Goal: Task Accomplishment & Management: Use online tool/utility

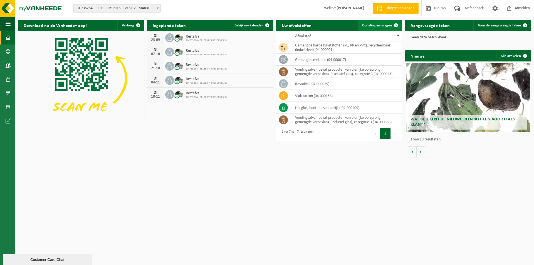
click at [370, 23] on link "Ophaling aanvragen" at bounding box center [380, 25] width 44 height 11
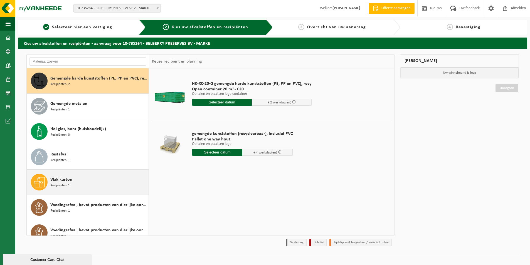
click at [64, 179] on span "Vlak karton" at bounding box center [61, 179] width 22 height 7
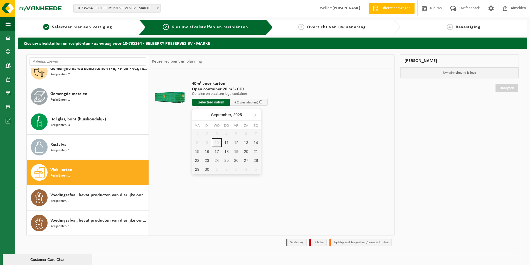
click at [206, 102] on input "text" at bounding box center [211, 102] width 38 height 7
click at [225, 141] on div "11" at bounding box center [227, 142] width 10 height 9
type input "Van 2025-09-11"
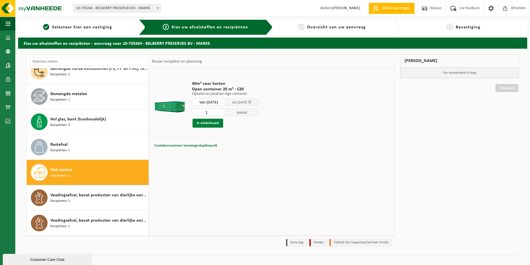
click at [200, 121] on button "In winkelmand" at bounding box center [208, 123] width 31 height 9
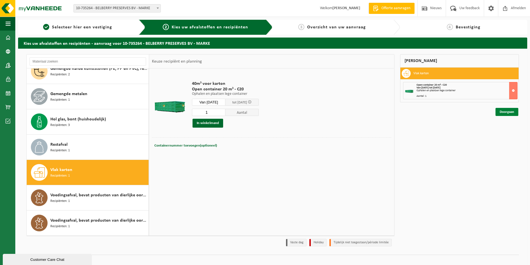
click at [507, 110] on link "Doorgaan" at bounding box center [507, 112] width 23 height 8
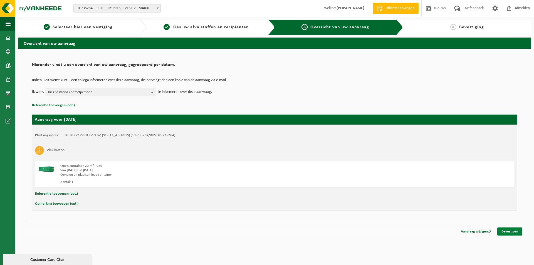
click at [509, 231] on link "Bevestigen" at bounding box center [510, 232] width 25 height 8
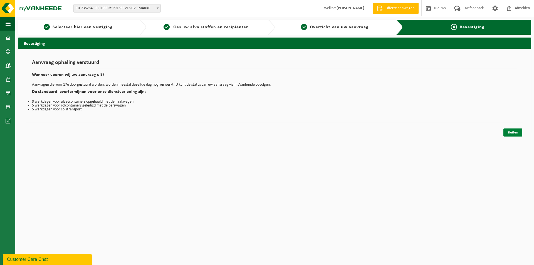
click at [510, 133] on link "Sluiten" at bounding box center [513, 133] width 19 height 8
